Goal: Information Seeking & Learning: Learn about a topic

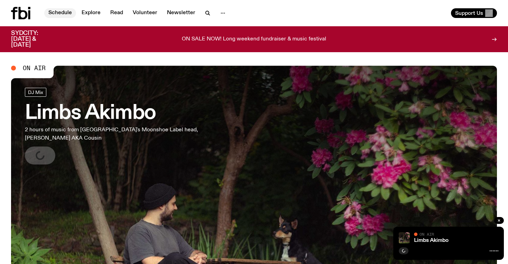
click at [71, 12] on link "Schedule" at bounding box center [60, 13] width 32 height 10
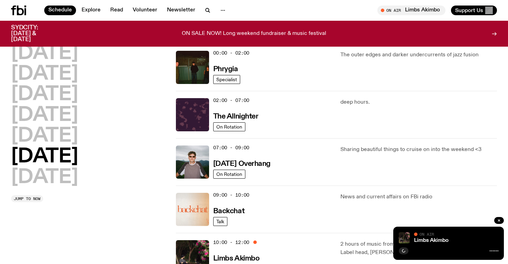
scroll to position [23, 0]
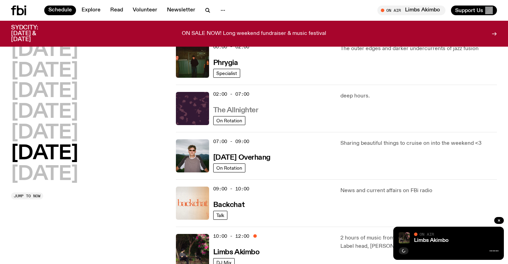
click at [243, 113] on h3 "The Allnighter" at bounding box center [235, 110] width 45 height 7
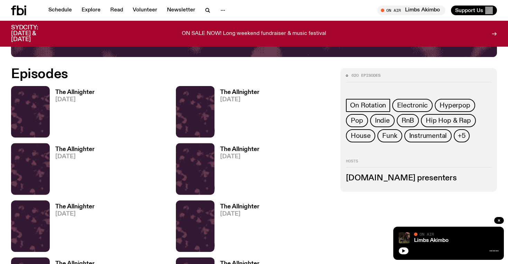
scroll to position [323, 0]
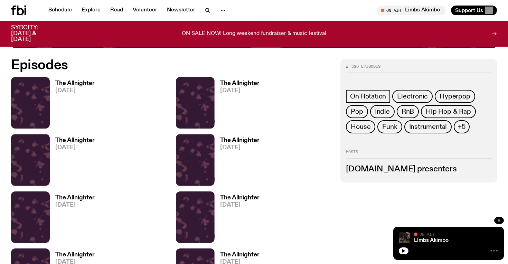
click at [74, 89] on span "[DATE]" at bounding box center [74, 91] width 39 height 6
